Goal: Information Seeking & Learning: Learn about a topic

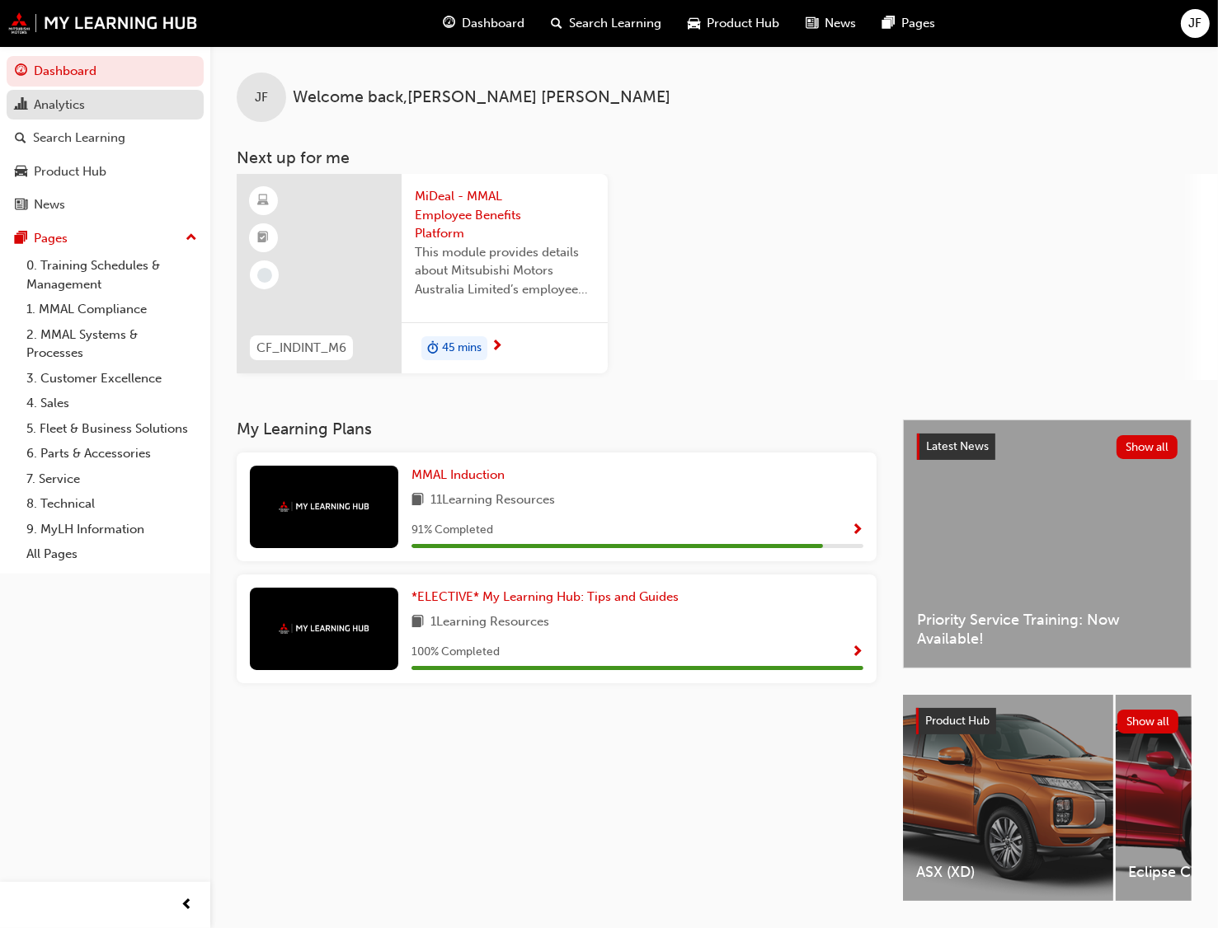
click at [63, 98] on div "Analytics" at bounding box center [59, 105] width 51 height 19
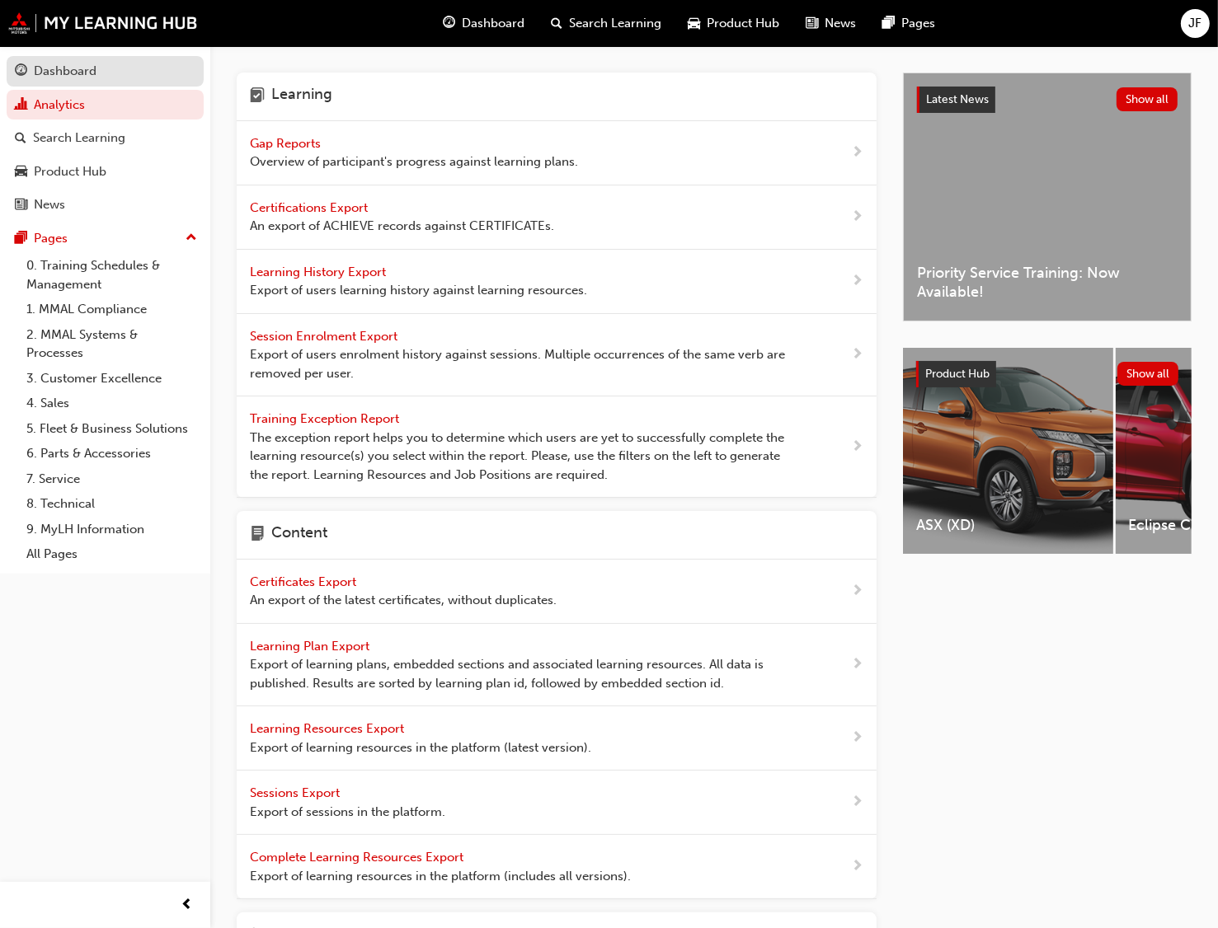
click at [50, 75] on div "Dashboard" at bounding box center [65, 71] width 63 height 19
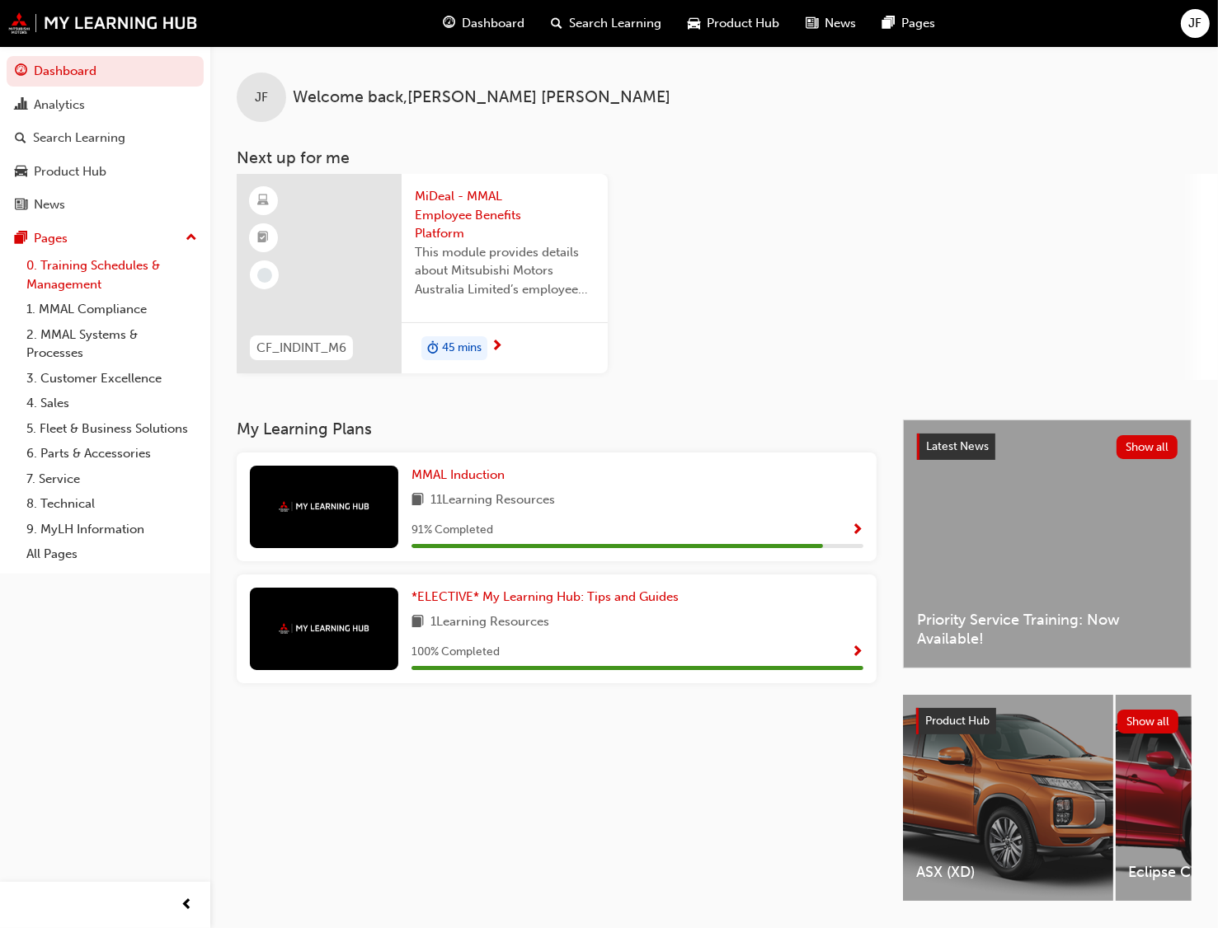
click at [76, 266] on link "0. Training Schedules & Management" at bounding box center [112, 275] width 184 height 44
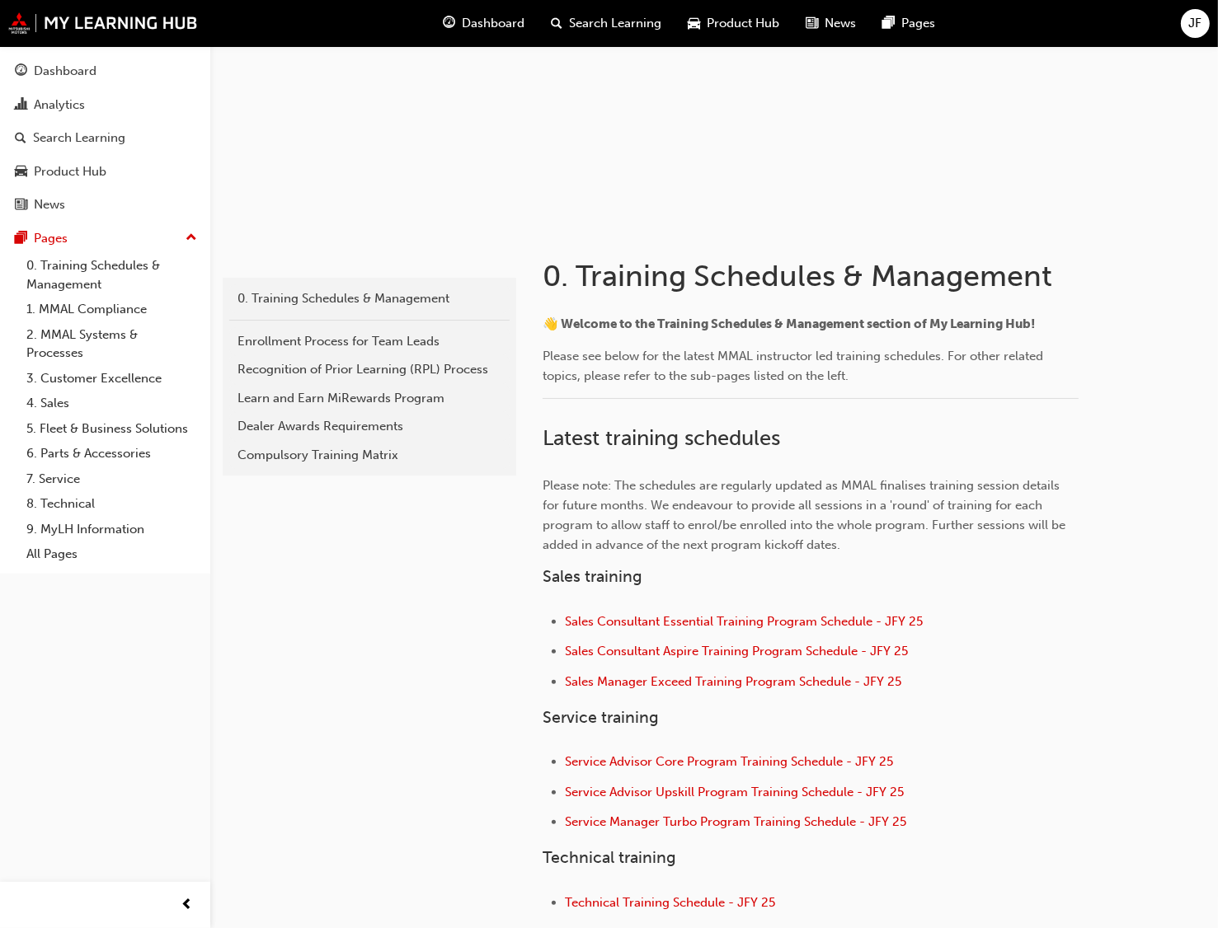
scroll to position [247, 0]
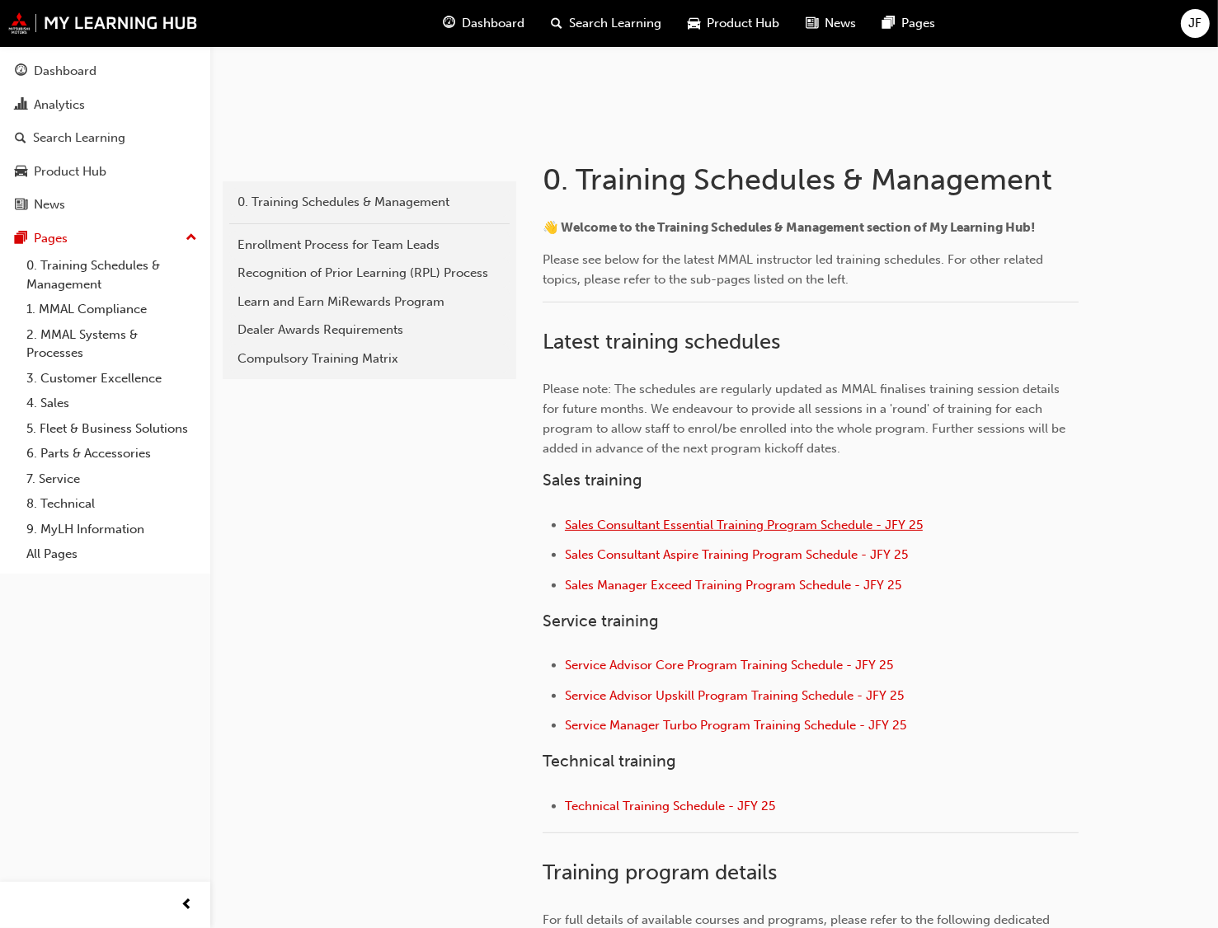
click at [725, 525] on span "Sales Consultant Essential Training Program Schedule - JFY 25" at bounding box center [744, 525] width 358 height 15
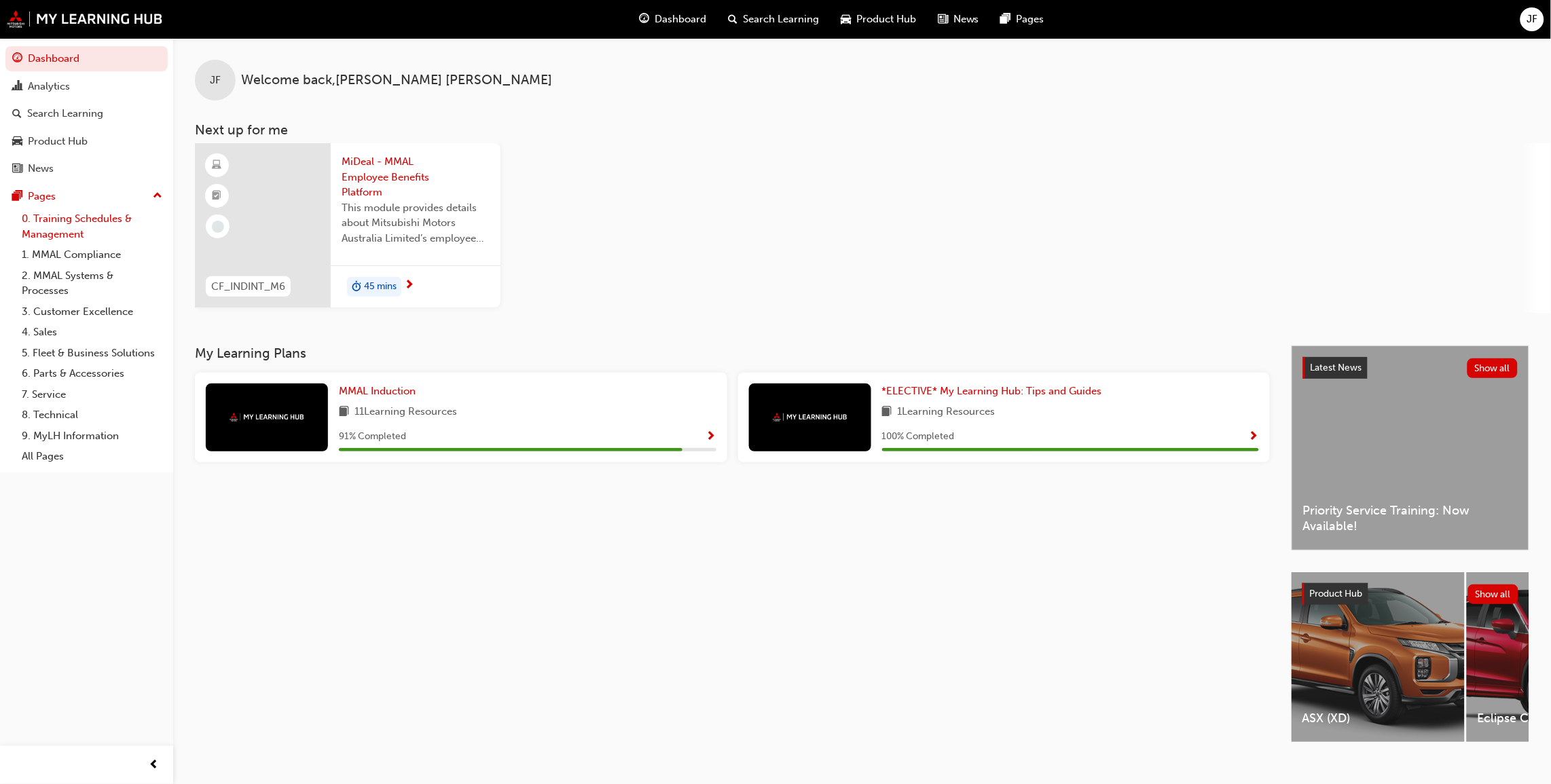
click at [64, 218] on link "0. Training Schedules & Management" at bounding box center [92, 226] width 152 height 36
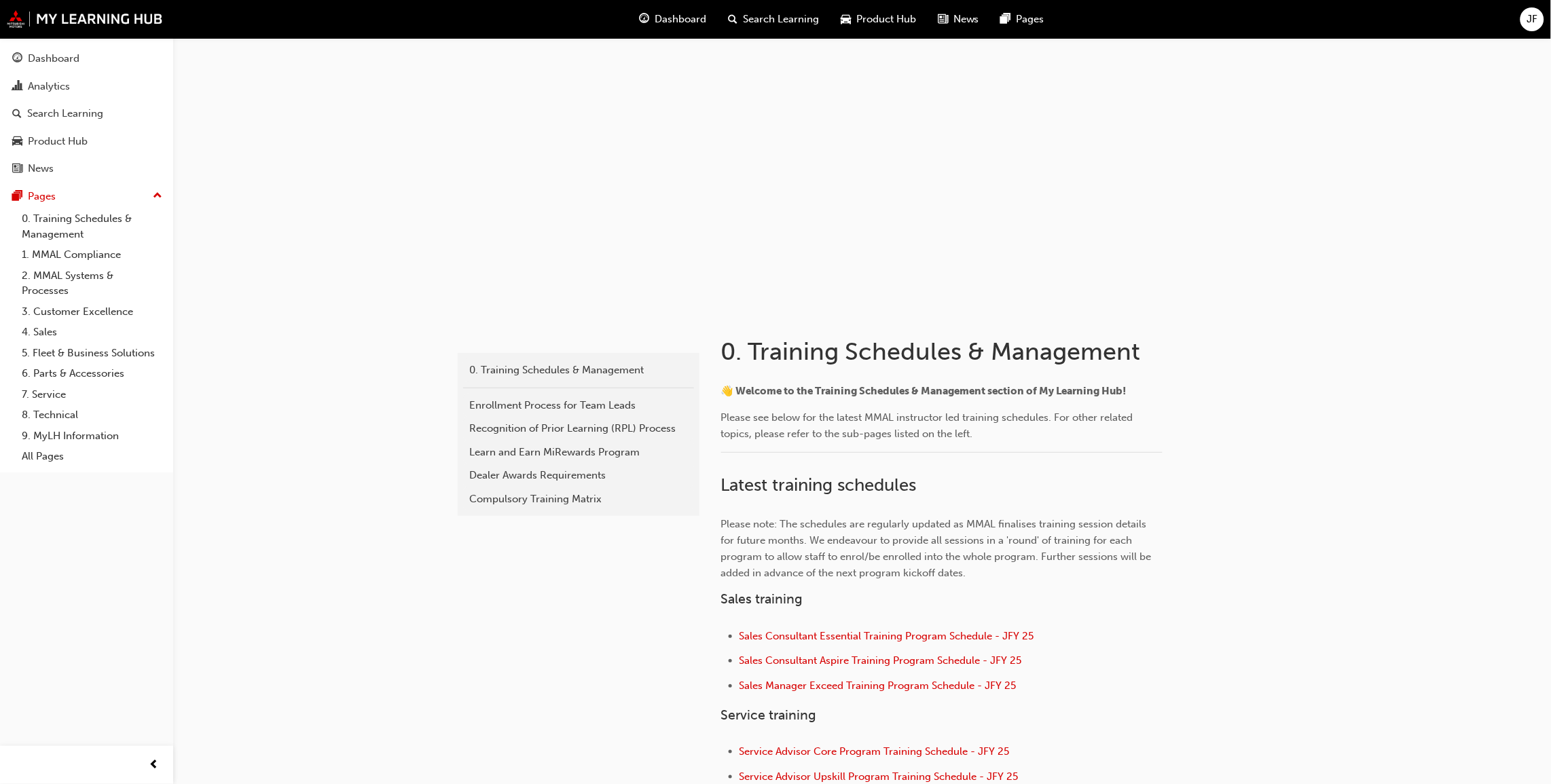
scroll to position [203, 0]
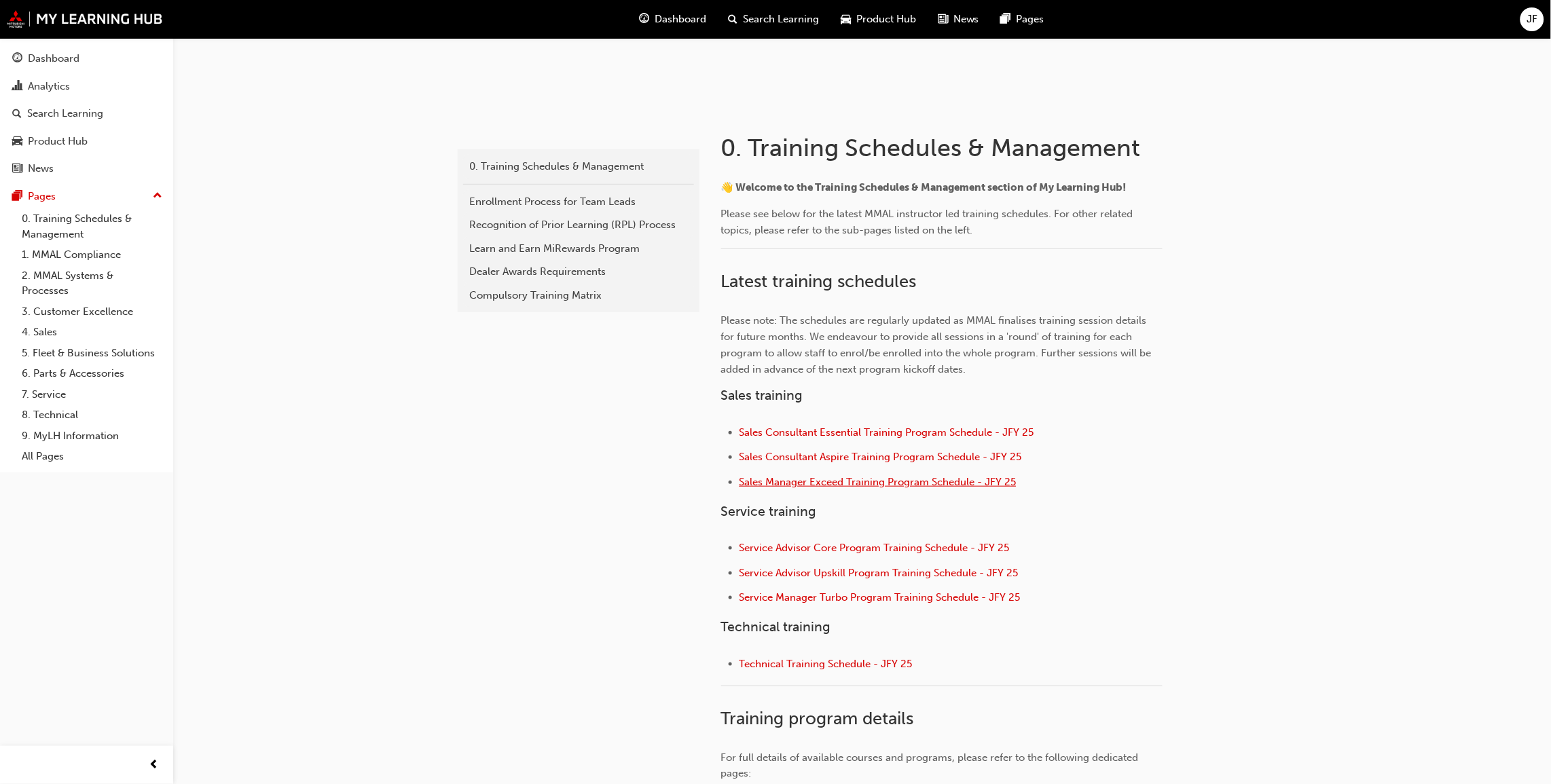
click at [838, 482] on span "Sales Manager Exceed Training Program Schedule - JFY 25" at bounding box center [878, 482] width 277 height 12
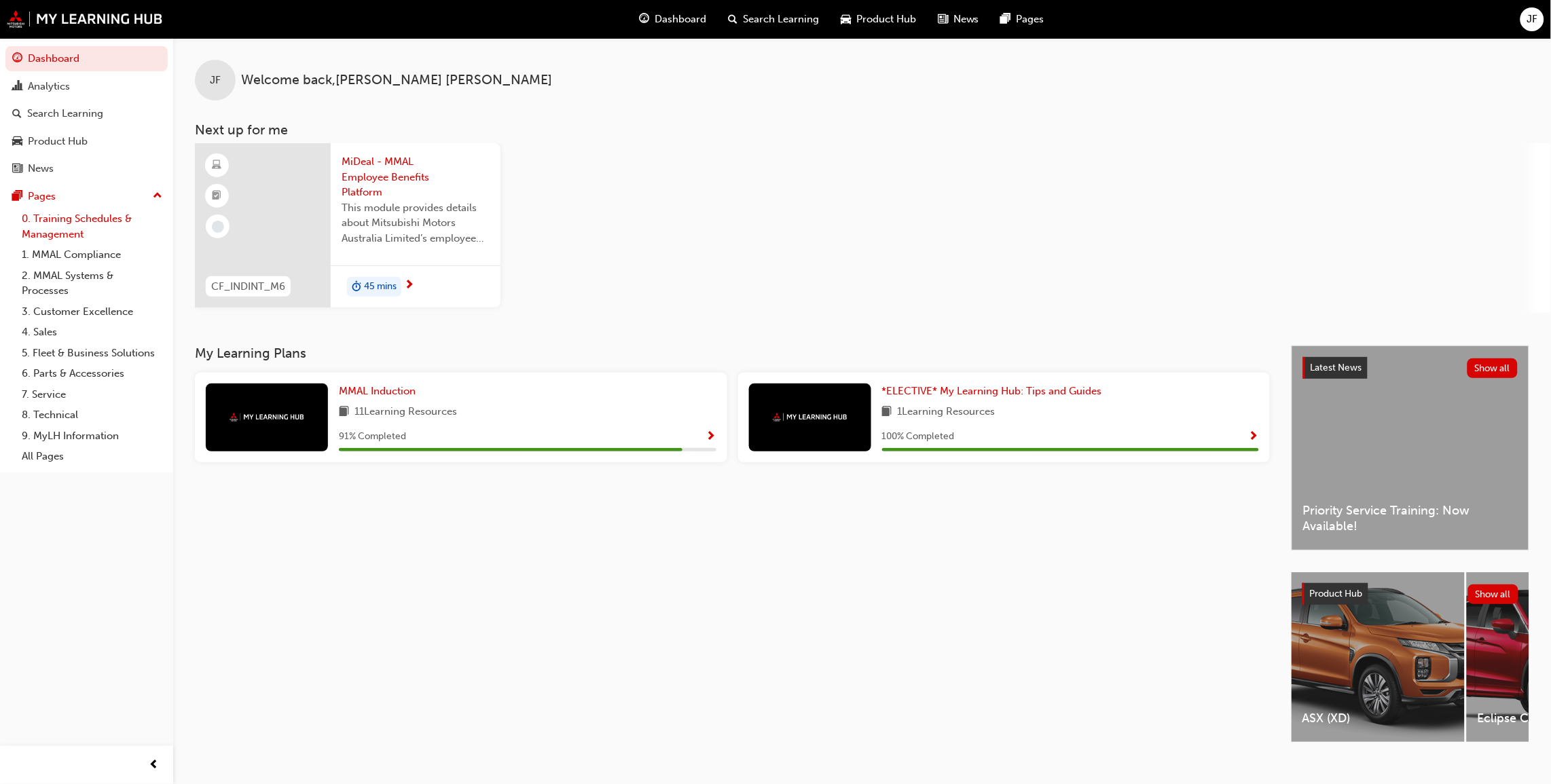
click at [70, 222] on link "0. Training Schedules & Management" at bounding box center [92, 226] width 152 height 36
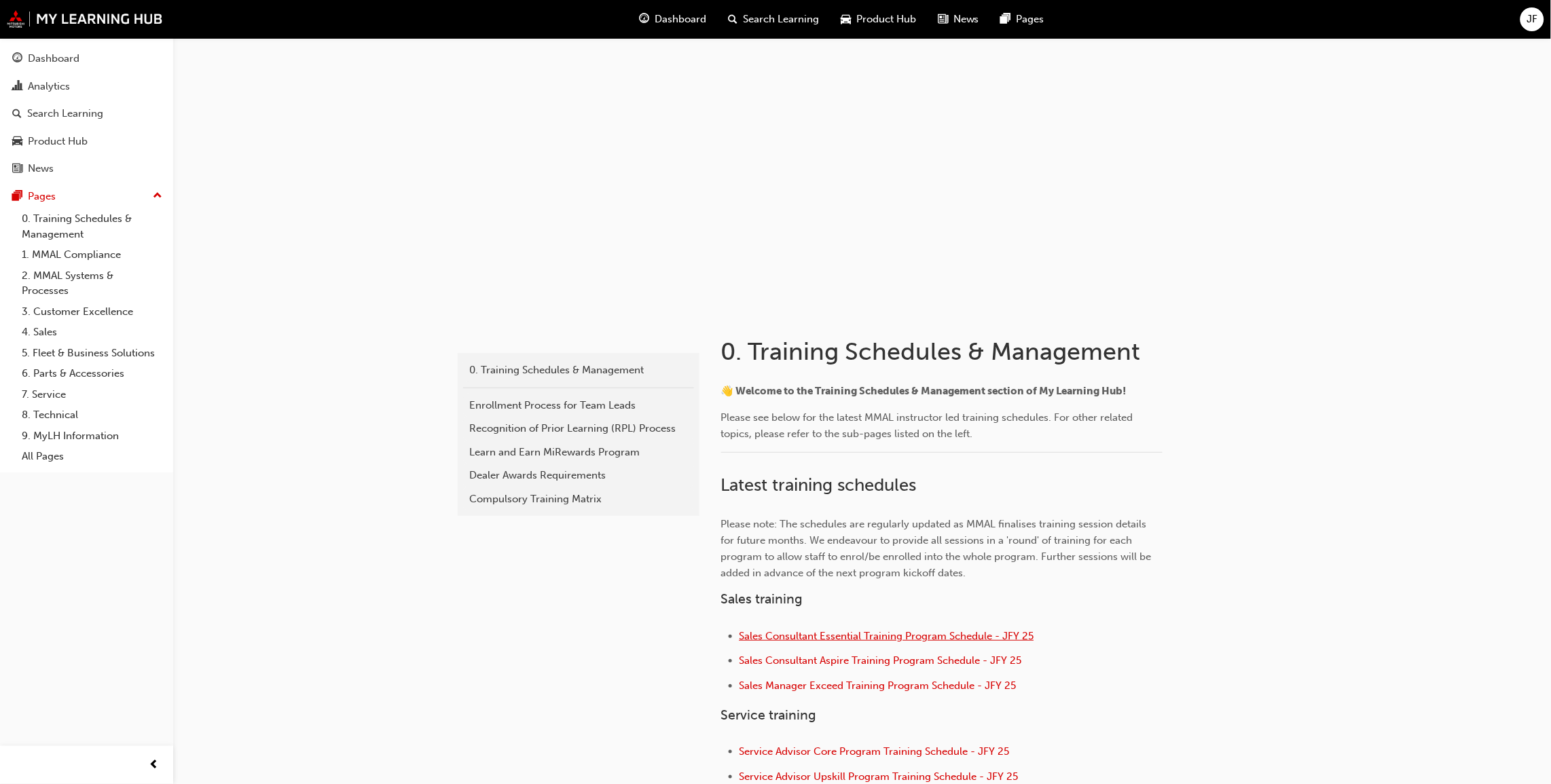
click at [846, 632] on span "Sales Consultant Essential Training Program Schedule - JFY 25" at bounding box center [887, 636] width 295 height 12
